Goal: Task Accomplishment & Management: Manage account settings

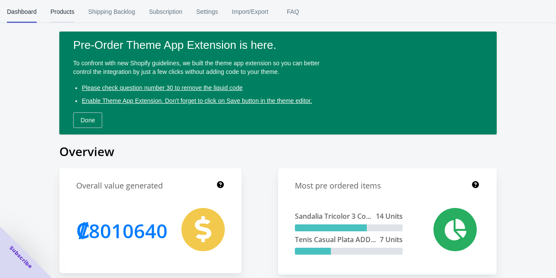
click at [59, 8] on span "Products" at bounding box center [63, 11] width 24 height 23
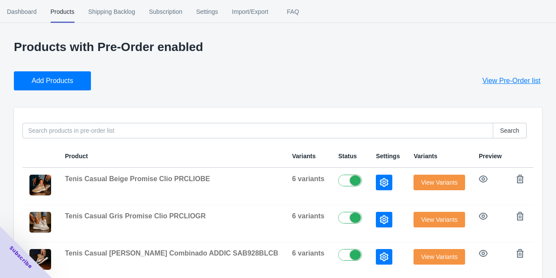
click at [62, 80] on span "Add Products" at bounding box center [53, 81] width 42 height 9
click at [64, 80] on span "Add Products" at bounding box center [53, 81] width 42 height 9
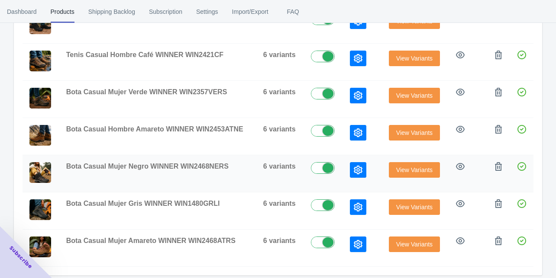
scroll to position [307, 0]
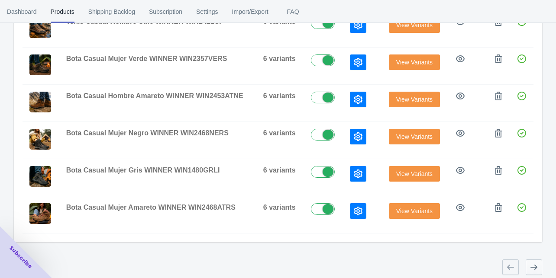
click at [527, 265] on button "button" at bounding box center [534, 268] width 16 height 16
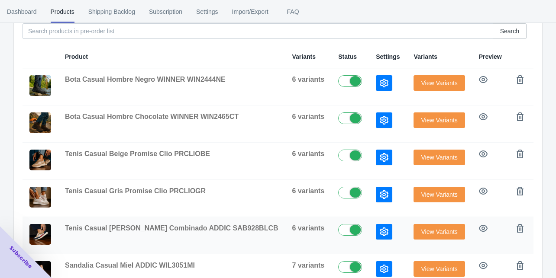
scroll to position [139, 0]
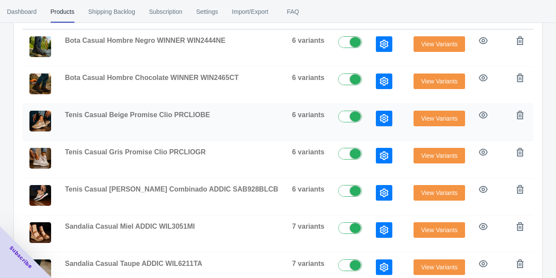
click at [376, 122] on button "button" at bounding box center [384, 119] width 16 height 16
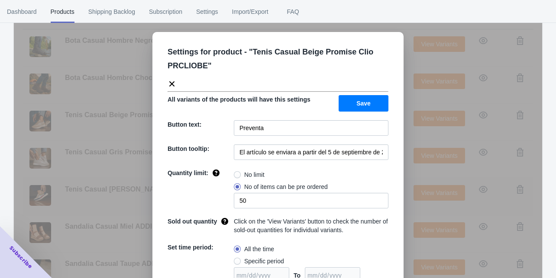
click at [95, 187] on div "Settings for product - " Tenis Casual Beige Promise Clio PRCLIOBE " All variant…" at bounding box center [278, 161] width 528 height 278
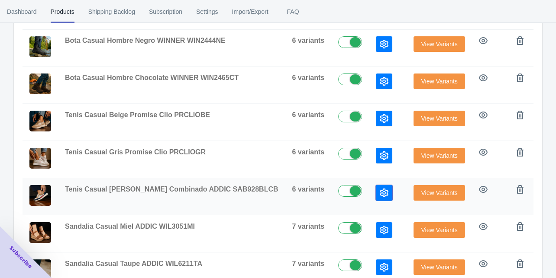
click at [376, 192] on button "button" at bounding box center [384, 193] width 16 height 16
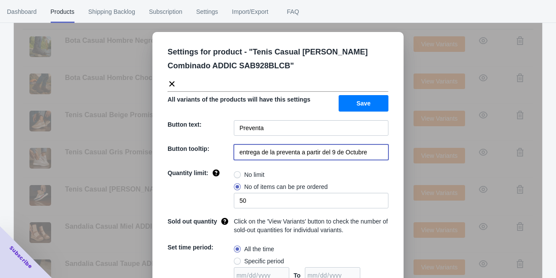
click at [293, 154] on input "entrega de la preventa a partir del 9 de Octubre" at bounding box center [311, 153] width 155 height 16
click at [95, 129] on div "Settings for product - " Tenis Casual [PERSON_NAME] Combinado ADDIC SAB928BLCB …" at bounding box center [278, 161] width 528 height 278
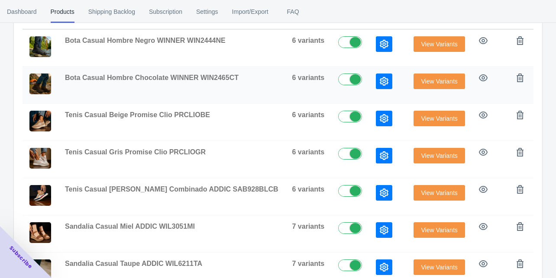
click at [380, 78] on icon "button" at bounding box center [384, 81] width 9 height 9
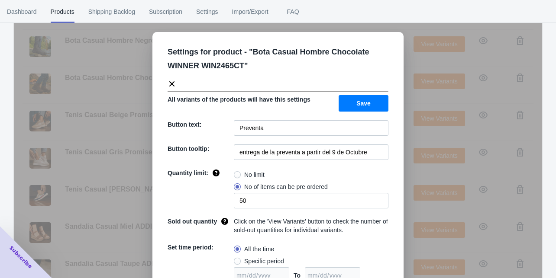
click at [102, 149] on div "Settings for product - " Bota Casual Hombre Chocolate WINNER WIN2465CT " All va…" at bounding box center [278, 161] width 528 height 278
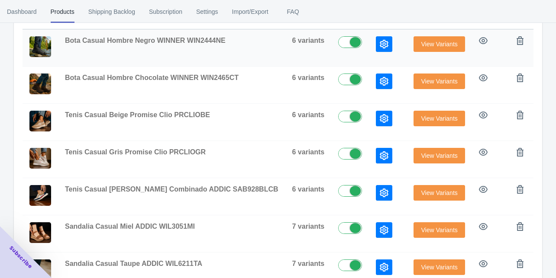
click at [380, 46] on icon "button" at bounding box center [384, 44] width 9 height 9
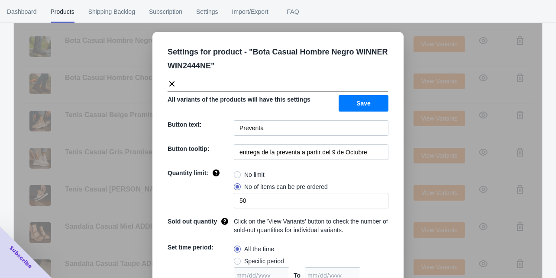
click at [88, 93] on div "Settings for product - " Bota Casual Hombre Negro WINNER WIN2444NE " All varian…" at bounding box center [278, 161] width 528 height 278
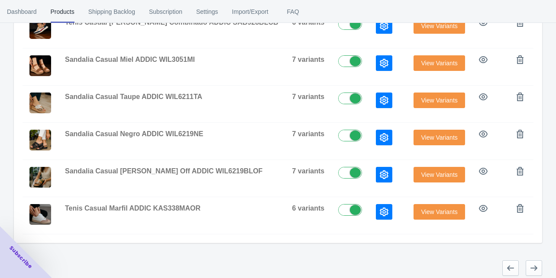
scroll to position [307, 0]
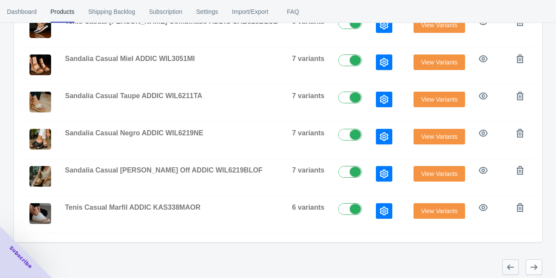
click at [506, 263] on icon "button" at bounding box center [510, 267] width 9 height 9
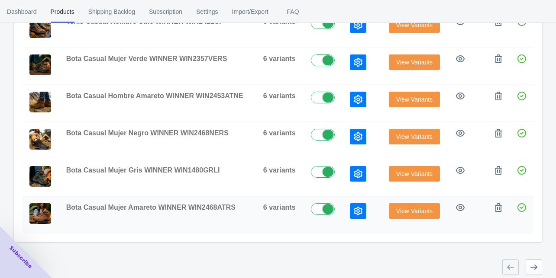
click at [358, 207] on icon "button" at bounding box center [358, 211] width 9 height 9
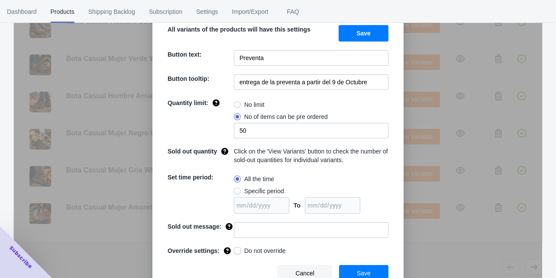
scroll to position [74, 0]
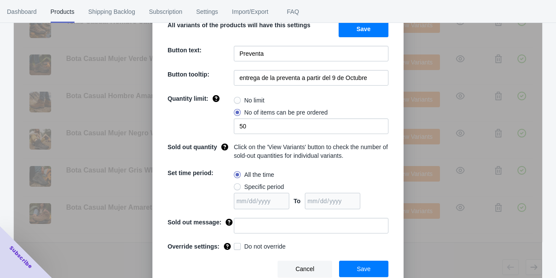
click at [419, 247] on div "Settings for product - " Bota Casual Mujer Amareto WINNER WIN2468ATRS " All var…" at bounding box center [278, 161] width 528 height 278
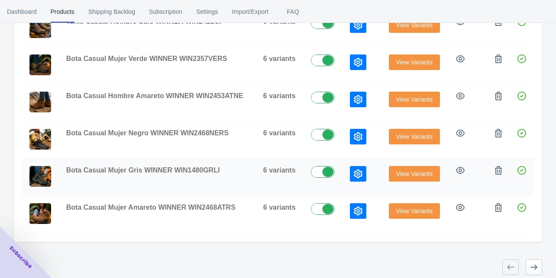
click at [353, 174] on button "button" at bounding box center [358, 174] width 16 height 16
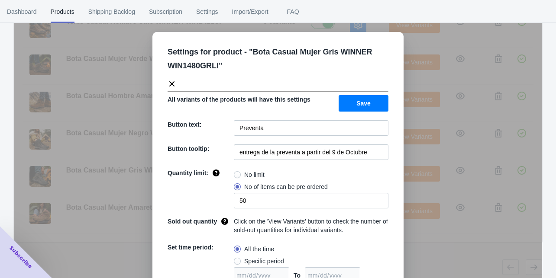
click at [414, 263] on div "Settings for product - " Bota Casual Mujer Gris WINNER WIN1480GRLI " All varian…" at bounding box center [278, 161] width 528 height 278
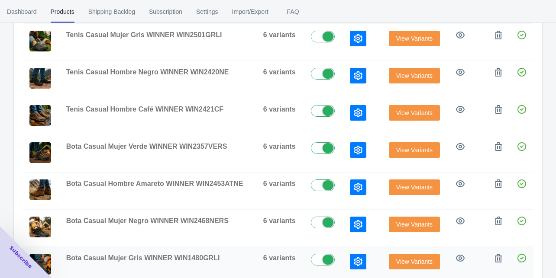
scroll to position [203, 0]
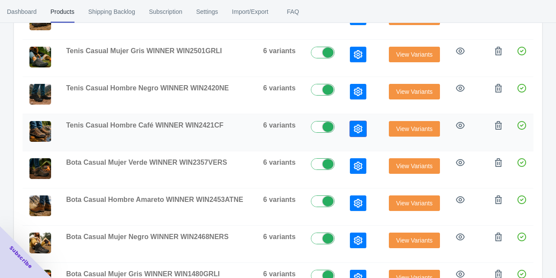
click at [355, 130] on icon "button" at bounding box center [358, 129] width 9 height 9
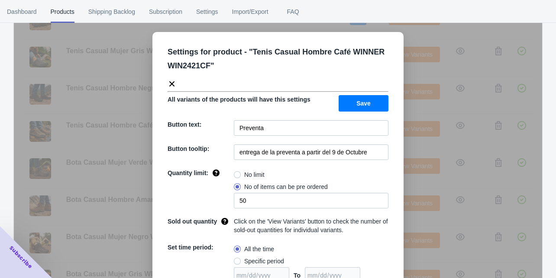
click at [419, 175] on div "Settings for product - " Tenis Casual Hombre Café WINNER WIN2421CF " All varian…" at bounding box center [278, 161] width 528 height 278
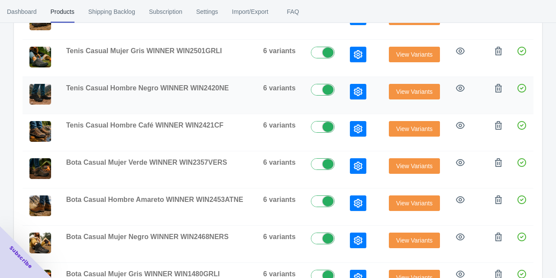
click at [358, 91] on icon "button" at bounding box center [358, 91] width 9 height 9
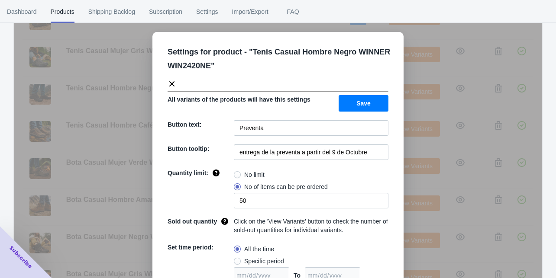
click at [426, 152] on div "Settings for product - " Tenis Casual Hombre Negro WINNER WIN2420NE " All varia…" at bounding box center [278, 161] width 528 height 278
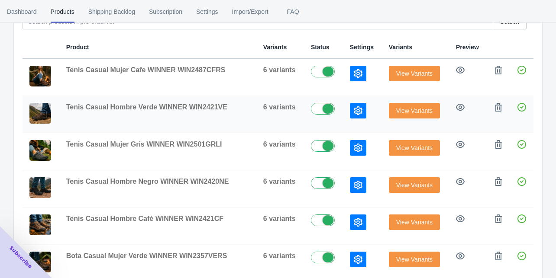
scroll to position [99, 0]
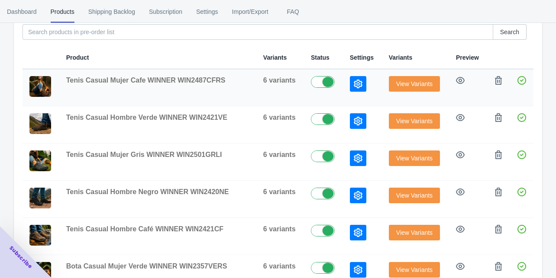
click at [355, 81] on icon "button" at bounding box center [358, 84] width 9 height 9
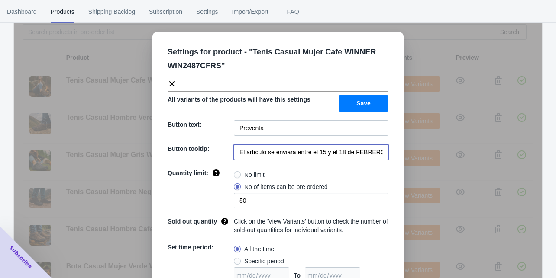
click at [267, 152] on input "El artículo se enviara entre el 15 y el 18 de FEBRERO de 2023" at bounding box center [311, 153] width 155 height 16
paste input "entrega de la preventa a partir del 9 de Octubre"
type input "entrega de la preventa a partir del 9 de Octubre"
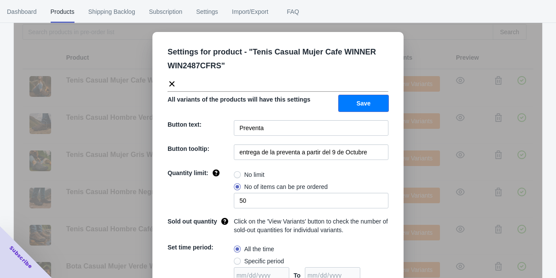
click at [367, 107] on button "Save" at bounding box center [364, 103] width 50 height 16
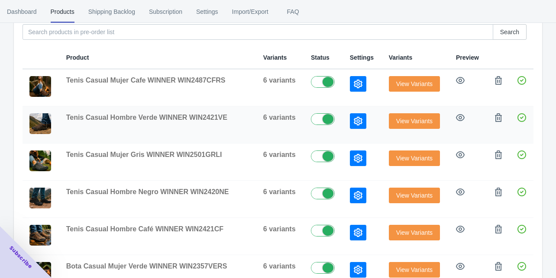
click at [364, 123] on button "button" at bounding box center [358, 121] width 16 height 16
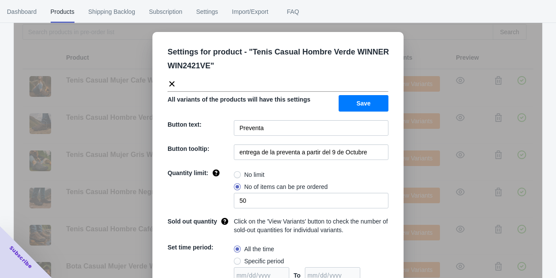
click at [416, 176] on div "Settings for product - " Tenis Casual Hombre Verde WINNER WIN2421VE " All varia…" at bounding box center [278, 161] width 528 height 278
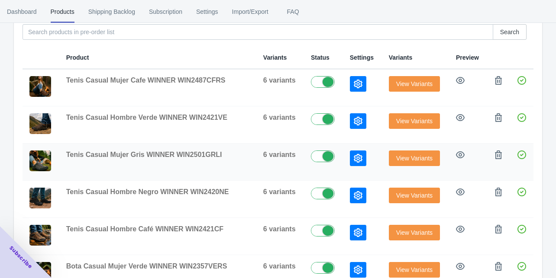
click at [364, 161] on button "button" at bounding box center [358, 159] width 16 height 16
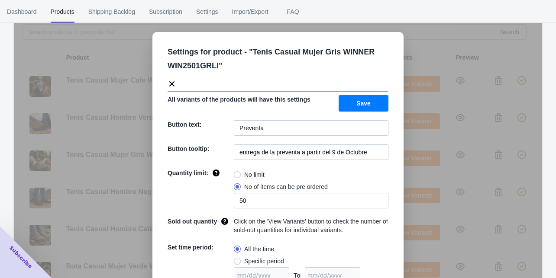
click at [406, 177] on div "Settings for product - " Tenis Casual Mujer Gris WINNER WIN2501GRLI " All varia…" at bounding box center [278, 161] width 528 height 278
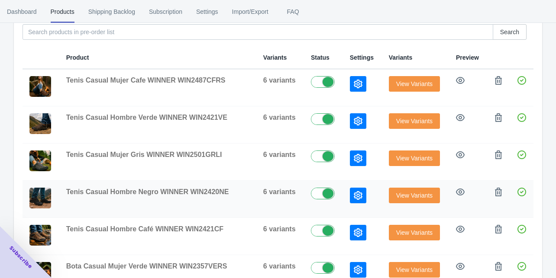
click at [354, 192] on icon "button" at bounding box center [358, 195] width 9 height 9
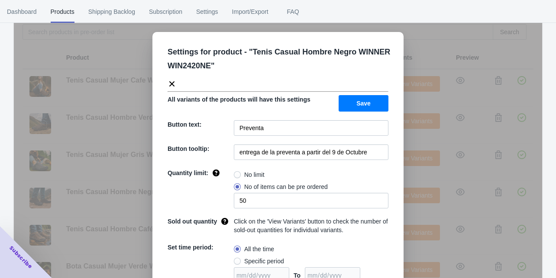
click at [413, 182] on div "Settings for product - " Tenis Casual Hombre Negro WINNER WIN2420NE " All varia…" at bounding box center [278, 161] width 528 height 278
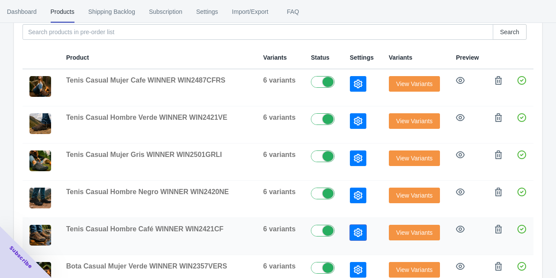
click at [356, 230] on icon "button" at bounding box center [358, 233] width 9 height 9
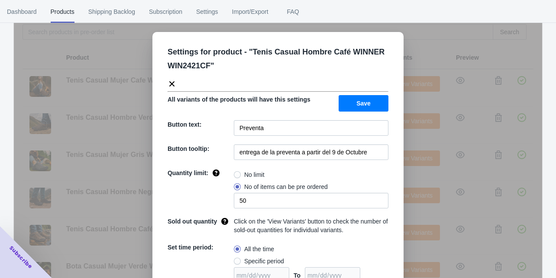
click at [421, 230] on div "Settings for product - " Tenis Casual Hombre Café WINNER WIN2421CF " All varian…" at bounding box center [278, 161] width 528 height 278
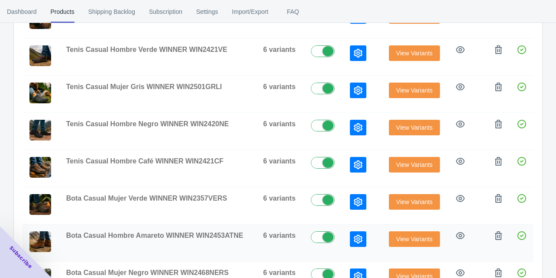
scroll to position [168, 0]
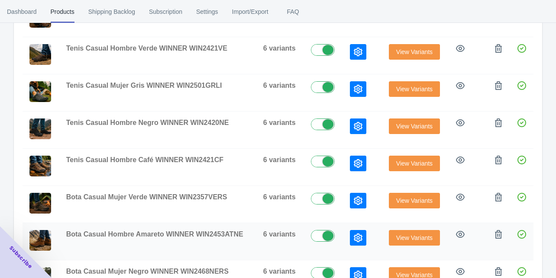
click at [356, 234] on icon "button" at bounding box center [358, 238] width 9 height 9
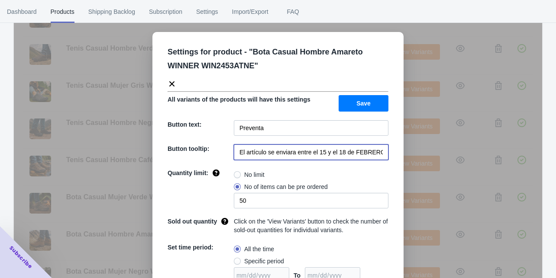
click at [263, 155] on input "El artículo se enviara entre el 15 y el 18 de FEBRERO de 2023" at bounding box center [311, 153] width 155 height 16
paste input "entrega de la preventa a partir del 9 de Octubre"
type input "entrega de la preventa a partir del 9 de Octubre"
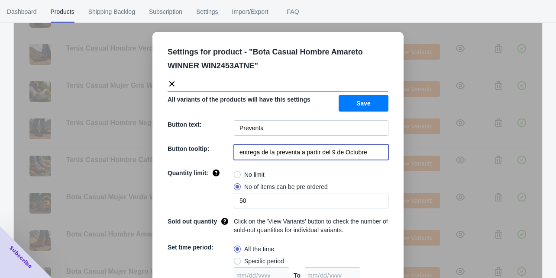
click at [369, 99] on button "Save" at bounding box center [364, 103] width 50 height 16
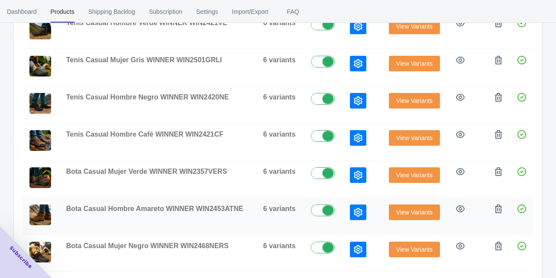
scroll to position [272, 0]
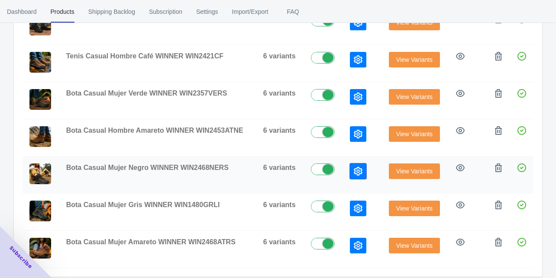
click at [354, 168] on icon "button" at bounding box center [358, 171] width 9 height 9
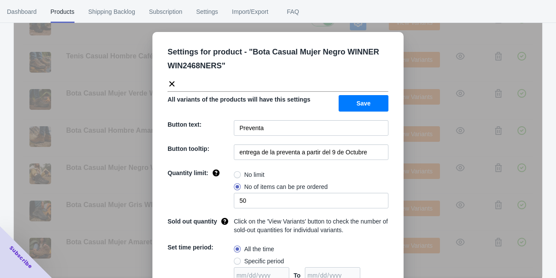
click at [409, 183] on div "Settings for product - " Bota Casual Mujer Negro WINNER WIN2468NERS " All varia…" at bounding box center [278, 161] width 528 height 278
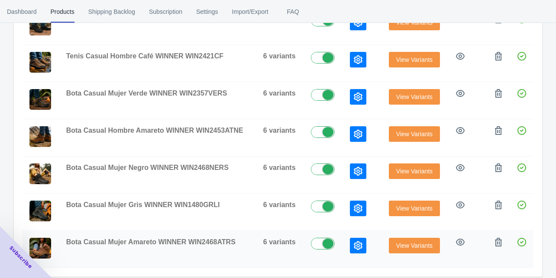
click at [359, 242] on icon "button" at bounding box center [358, 246] width 9 height 9
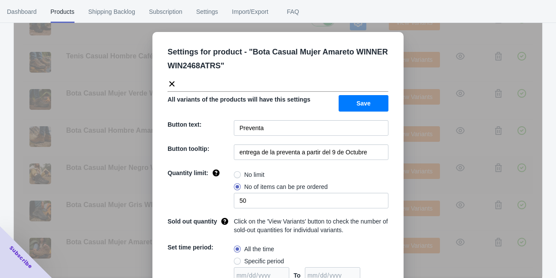
click at [407, 185] on div "Settings for product - " Bota Casual Mujer Amareto WINNER WIN2468ATRS " All var…" at bounding box center [278, 161] width 528 height 278
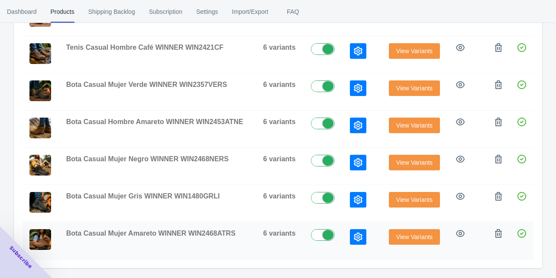
scroll to position [307, 0]
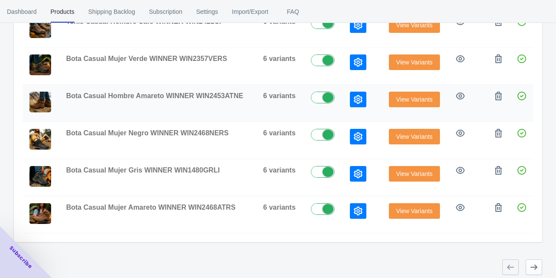
click at [355, 97] on icon "button" at bounding box center [358, 99] width 9 height 9
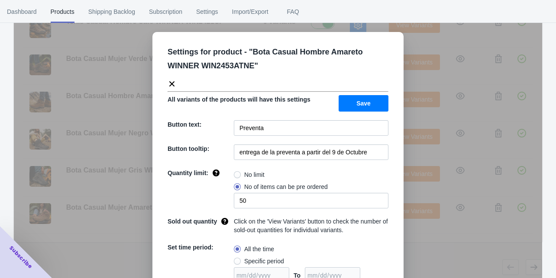
click at [414, 149] on div "Settings for product - " Bota Casual Hombre Amareto WINNER WIN2453ATNE " All va…" at bounding box center [278, 161] width 528 height 278
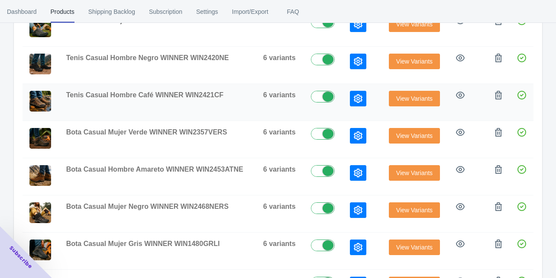
scroll to position [203, 0]
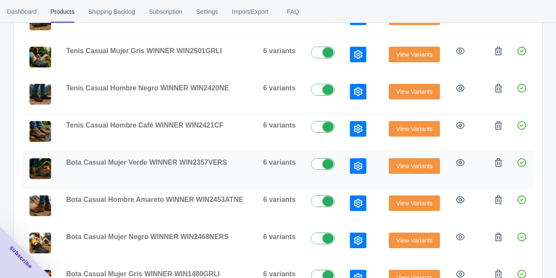
click at [356, 162] on icon "button" at bounding box center [358, 166] width 9 height 9
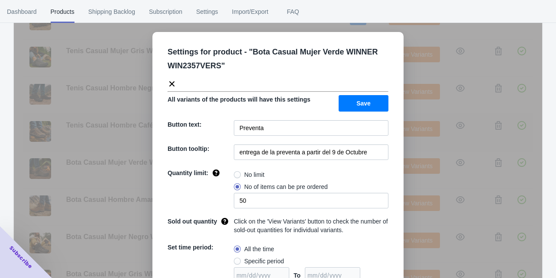
click at [410, 147] on div "Settings for product - " Bota Casual Mujer Verde WINNER WIN2357VERS " All varia…" at bounding box center [278, 161] width 528 height 278
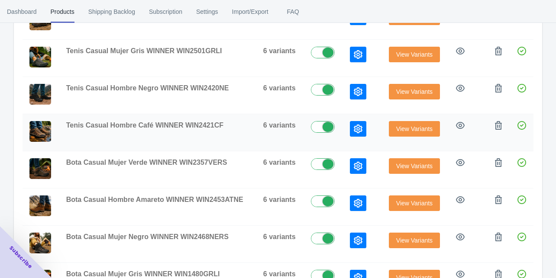
click at [351, 128] on button "button" at bounding box center [358, 129] width 16 height 16
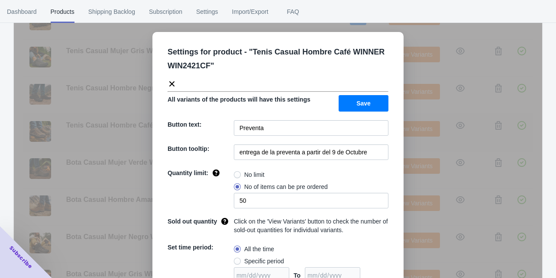
drag, startPoint x: 414, startPoint y: 139, endPoint x: 404, endPoint y: 146, distance: 12.1
click at [414, 140] on div "Settings for product - " Tenis Casual Hombre Café WINNER WIN2421CF " All varian…" at bounding box center [278, 161] width 528 height 278
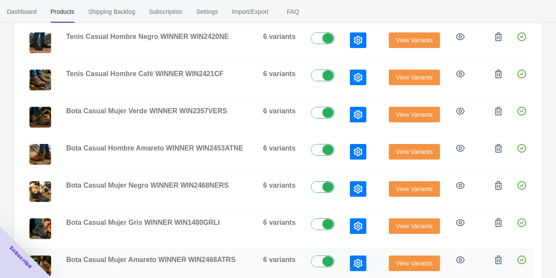
scroll to position [307, 0]
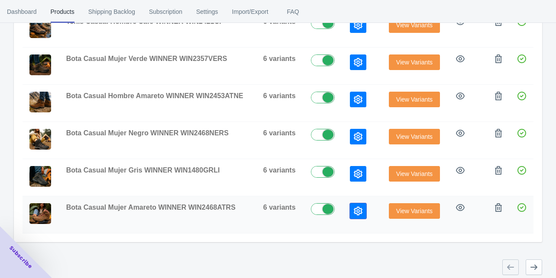
click at [356, 207] on icon "button" at bounding box center [358, 211] width 9 height 9
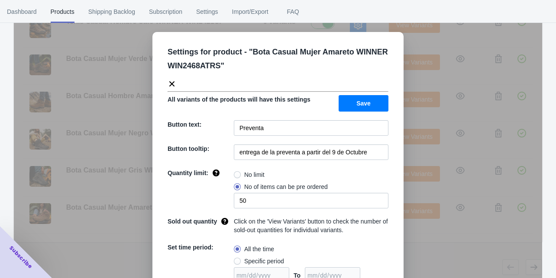
click at [405, 188] on div "Settings for product - " Bota Casual Mujer Amareto WINNER WIN2468ATRS " All var…" at bounding box center [278, 161] width 528 height 278
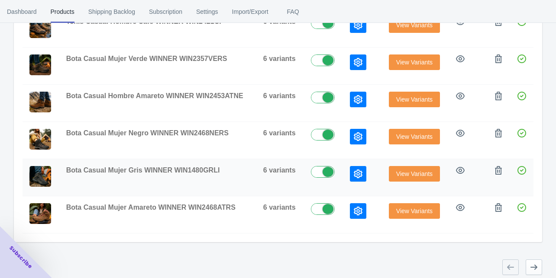
click at [354, 170] on icon "button" at bounding box center [358, 174] width 9 height 9
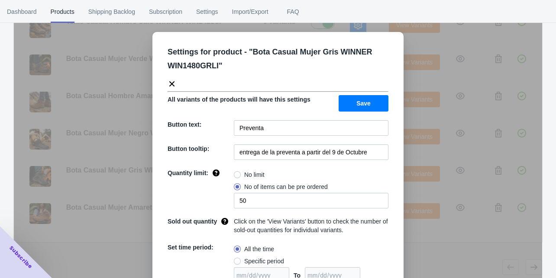
click at [408, 146] on div "Settings for product - " Bota Casual Mujer Gris WINNER WIN1480GRLI " All varian…" at bounding box center [278, 161] width 528 height 278
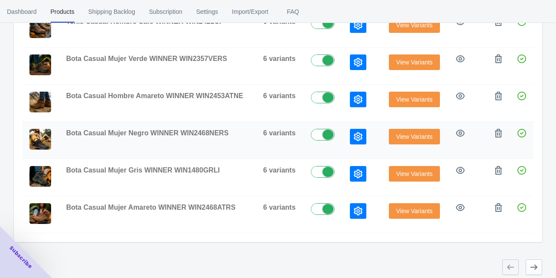
click at [357, 133] on icon "button" at bounding box center [358, 137] width 9 height 9
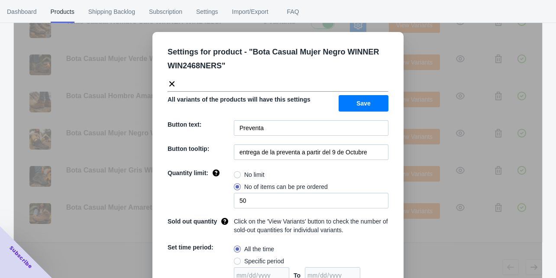
click at [405, 115] on div "Settings for product - " Bota Casual Mujer Negro WINNER WIN2468NERS " All varia…" at bounding box center [278, 161] width 528 height 278
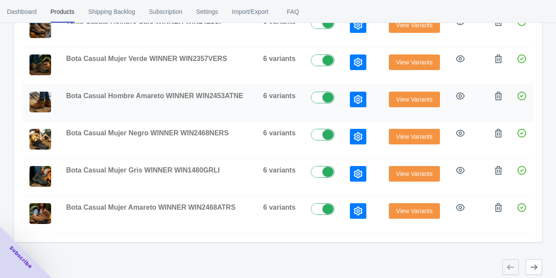
click at [356, 99] on icon "button" at bounding box center [358, 99] width 9 height 9
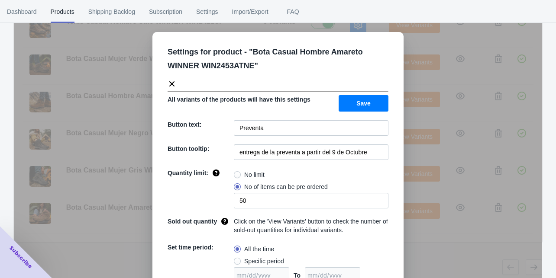
click at [405, 113] on div "Settings for product - " Bota Casual Hombre Amareto WINNER WIN2453ATNE " All va…" at bounding box center [278, 161] width 528 height 278
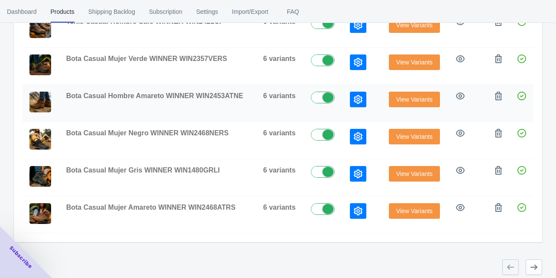
scroll to position [272, 0]
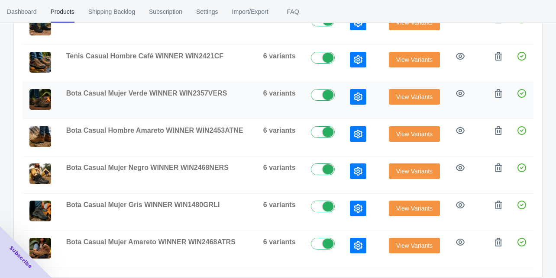
click at [356, 100] on button "button" at bounding box center [358, 97] width 16 height 16
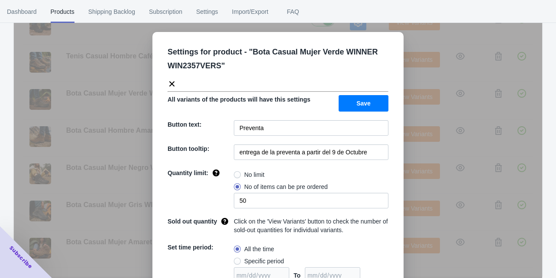
click at [409, 116] on div "Settings for product - " Bota Casual Mujer Verde WINNER WIN2357VERS " All varia…" at bounding box center [278, 161] width 528 height 278
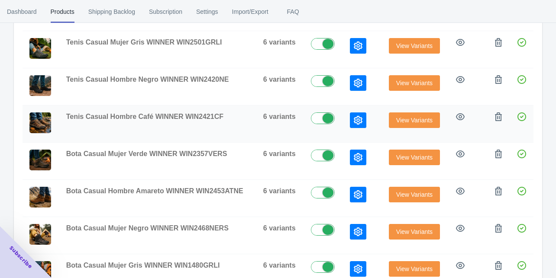
scroll to position [203, 0]
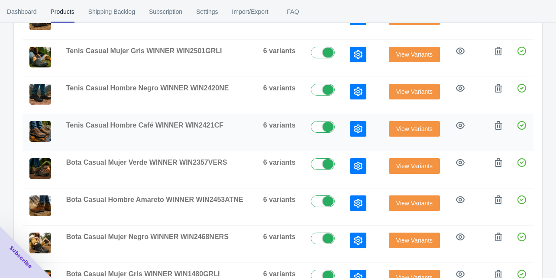
click at [359, 125] on icon "button" at bounding box center [358, 129] width 9 height 9
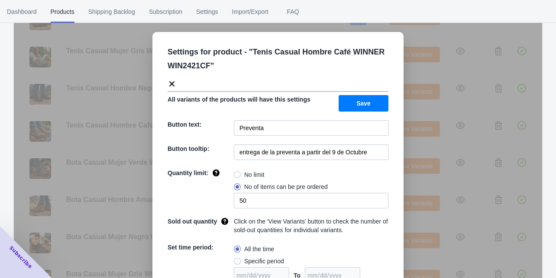
click at [409, 144] on div "Settings for product - " Tenis Casual Hombre Café WINNER WIN2421CF " All varian…" at bounding box center [278, 161] width 528 height 278
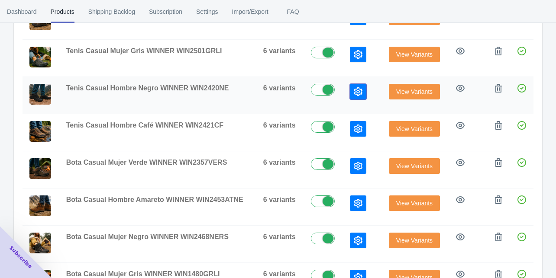
click at [354, 87] on icon "button" at bounding box center [358, 91] width 9 height 9
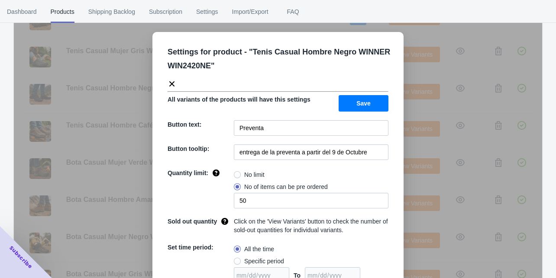
click at [408, 116] on div "Settings for product - " Tenis Casual Hombre Negro WINNER WIN2420NE " All varia…" at bounding box center [278, 161] width 528 height 278
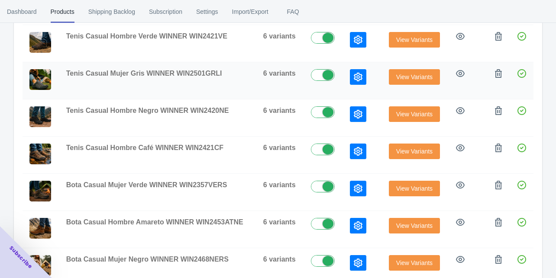
scroll to position [168, 0]
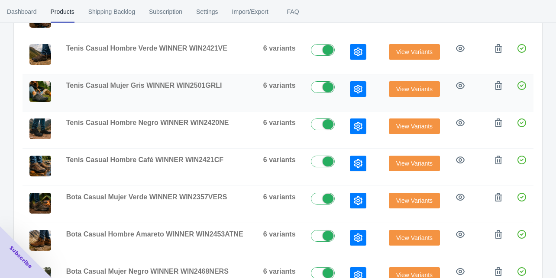
click at [359, 87] on icon "button" at bounding box center [358, 89] width 9 height 9
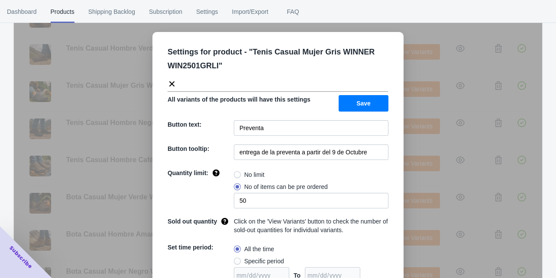
click at [408, 108] on div "Settings for product - " Tenis Casual Mujer Gris WINNER WIN2501GRLI " All varia…" at bounding box center [278, 161] width 528 height 278
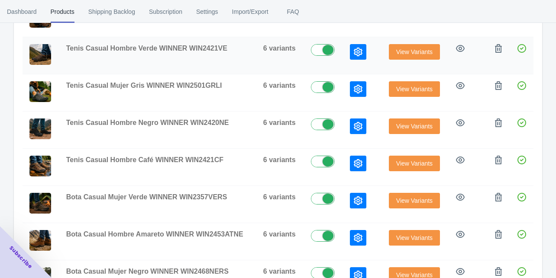
click at [353, 57] on button "button" at bounding box center [358, 52] width 16 height 16
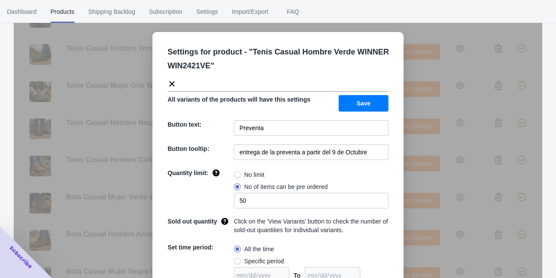
click at [404, 116] on div "Settings for product - " Tenis Casual Hombre Verde WINNER WIN2421VE " All varia…" at bounding box center [278, 161] width 528 height 278
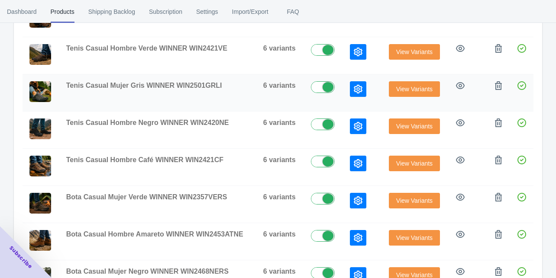
scroll to position [99, 0]
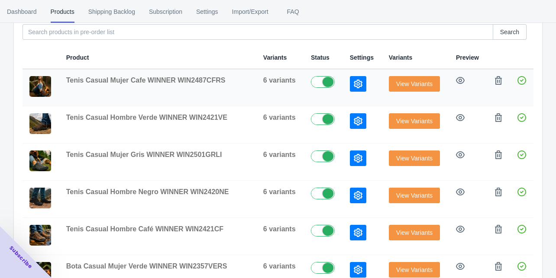
click at [354, 82] on icon "button" at bounding box center [358, 84] width 9 height 9
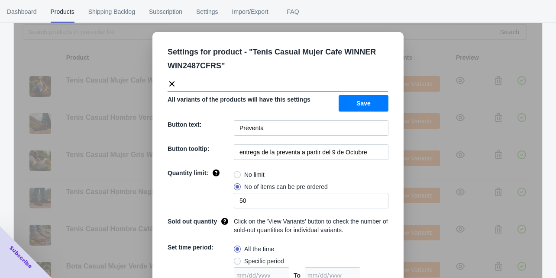
click at [420, 134] on div "Settings for product - " Tenis Casual Mujer Cafe WINNER WIN2487CFRS " All varia…" at bounding box center [278, 161] width 528 height 278
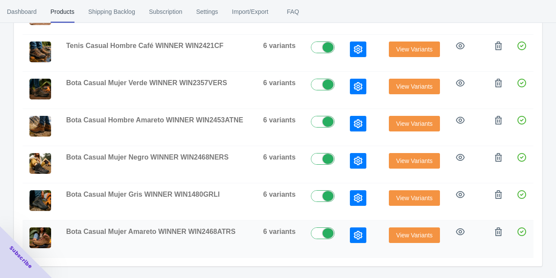
scroll to position [307, 0]
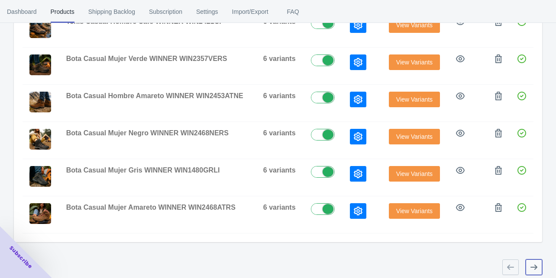
click at [534, 265] on icon "button" at bounding box center [534, 267] width 7 height 5
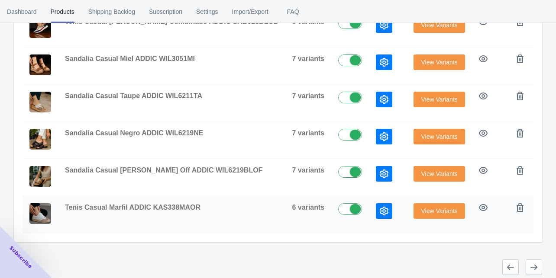
click at [380, 208] on icon "button" at bounding box center [384, 211] width 9 height 9
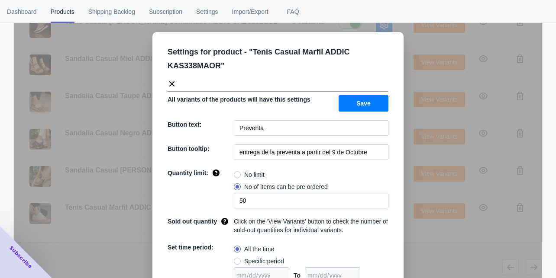
click at [412, 184] on div "Settings for product - " Tenis Casual Marfil ADDIC KAS338MAOR " All variants of…" at bounding box center [278, 161] width 528 height 278
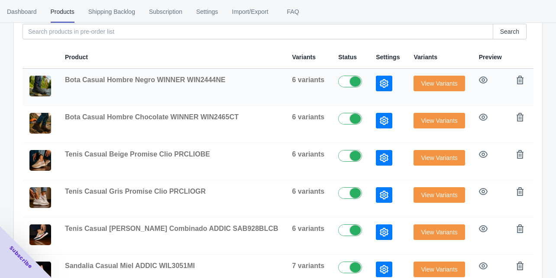
scroll to position [99, 0]
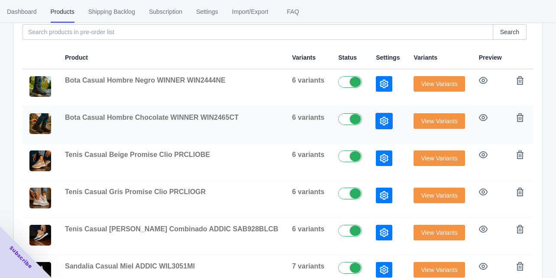
click at [380, 117] on icon "button" at bounding box center [384, 121] width 9 height 9
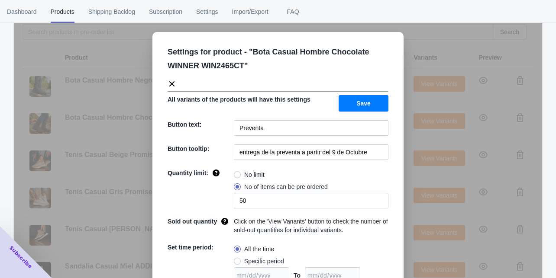
click at [421, 139] on div "Settings for product - " Bota Casual Hombre Chocolate WINNER WIN2465CT " All va…" at bounding box center [278, 161] width 528 height 278
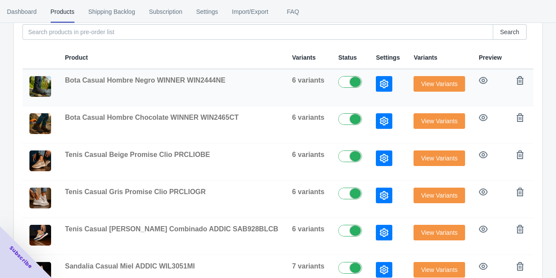
click at [380, 87] on icon "button" at bounding box center [384, 84] width 9 height 9
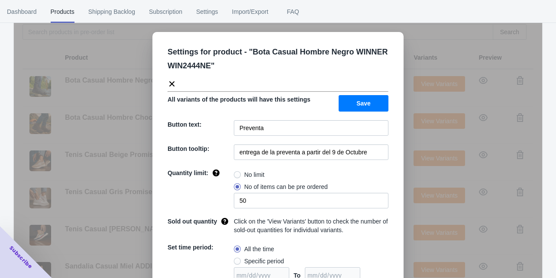
click at [407, 134] on div "Settings for product - " Bota Casual Hombre Negro WINNER WIN2444NE " All varian…" at bounding box center [278, 161] width 528 height 278
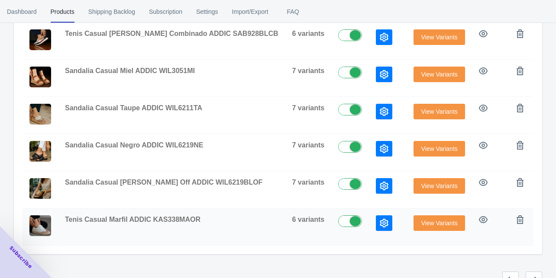
scroll to position [307, 0]
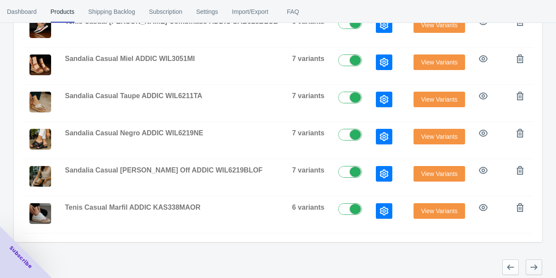
click at [530, 263] on icon "button" at bounding box center [534, 267] width 9 height 9
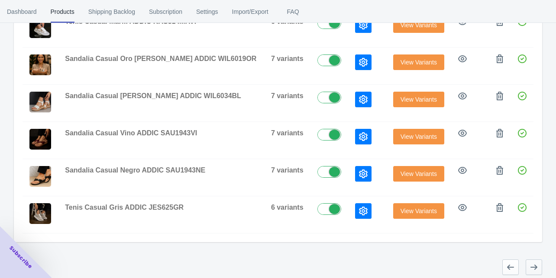
click at [530, 263] on icon "button" at bounding box center [534, 267] width 9 height 9
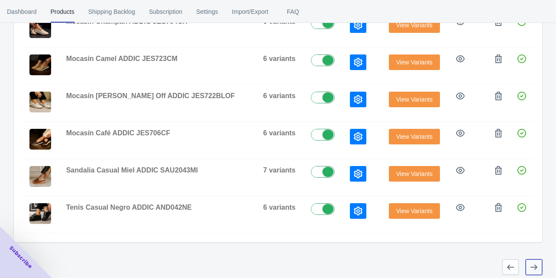
click at [530, 263] on icon "button" at bounding box center [534, 267] width 9 height 9
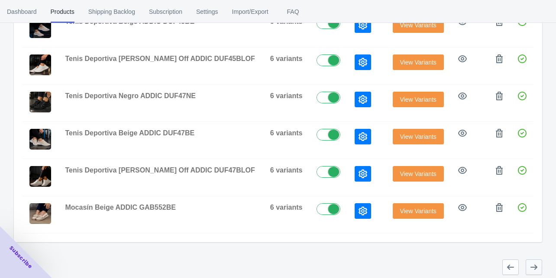
click at [530, 263] on icon "button" at bounding box center [534, 267] width 9 height 9
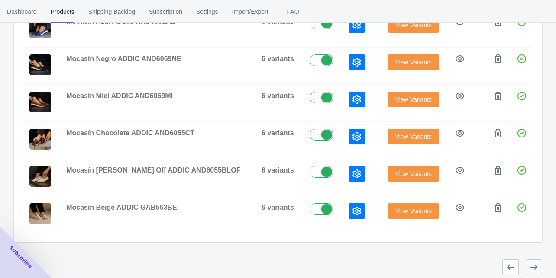
click at [530, 263] on icon "button" at bounding box center [534, 267] width 9 height 9
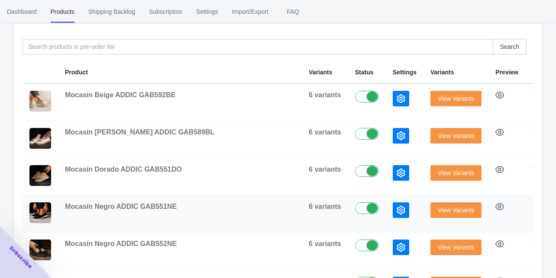
scroll to position [0, 0]
